Goal: Find contact information: Find contact information

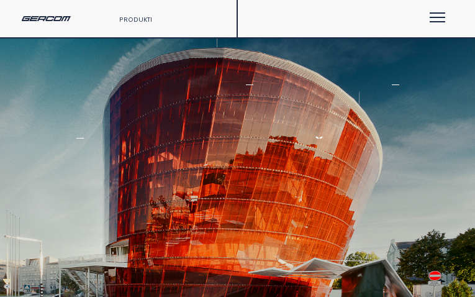
type input "*******"
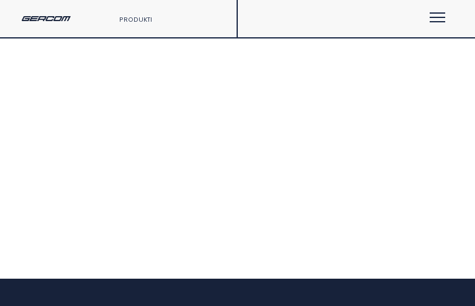
type input "**********"
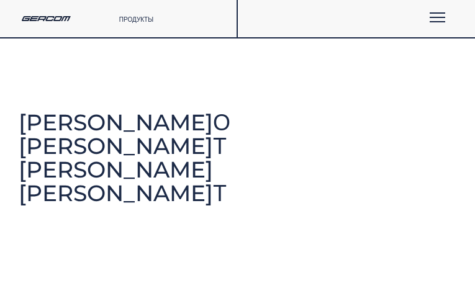
type input "**********"
